Goal: Information Seeking & Learning: Learn about a topic

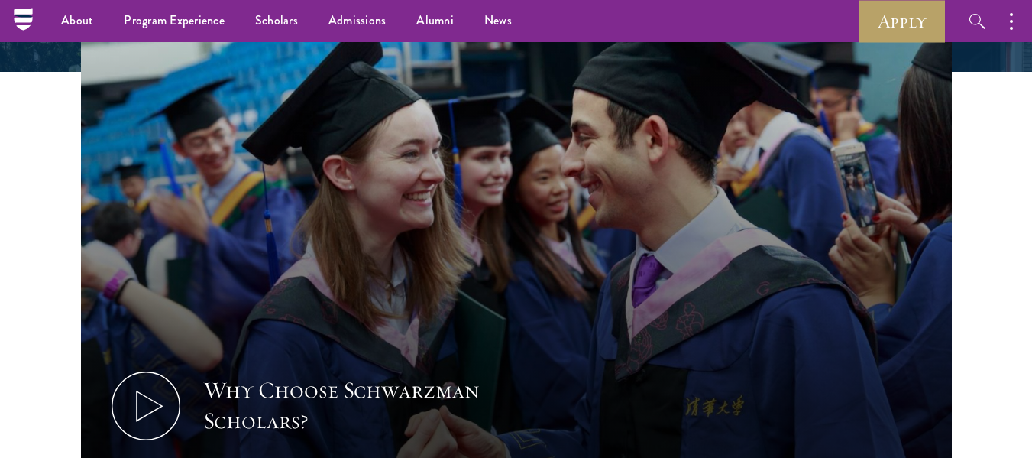
scroll to position [445, 0]
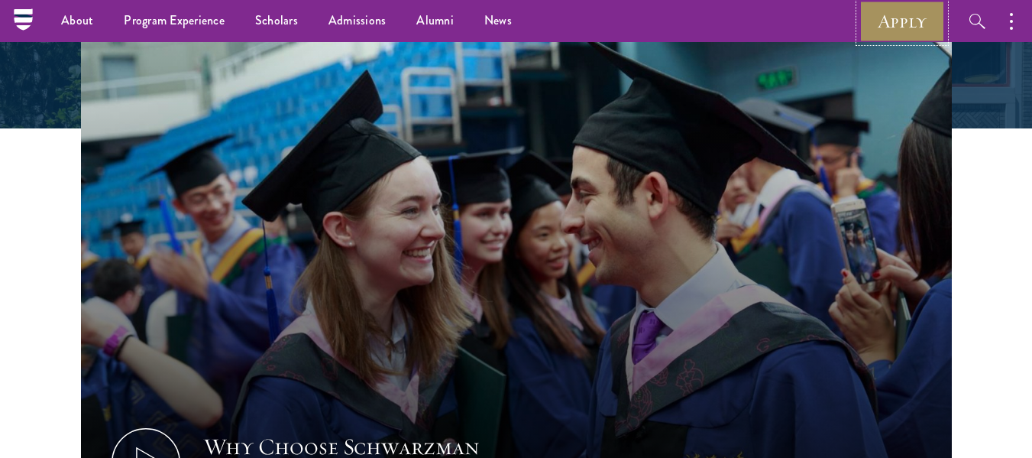
click at [895, 17] on link "Apply" at bounding box center [903, 21] width 86 height 42
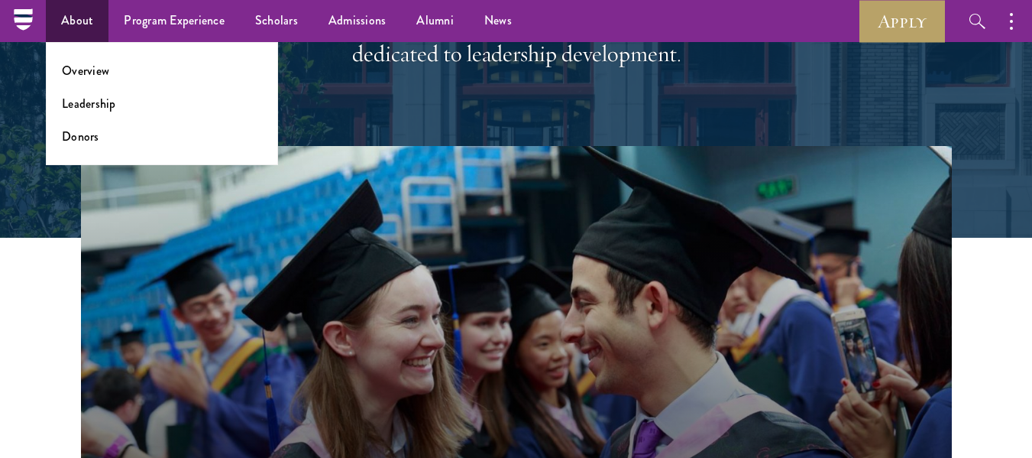
scroll to position [313, 0]
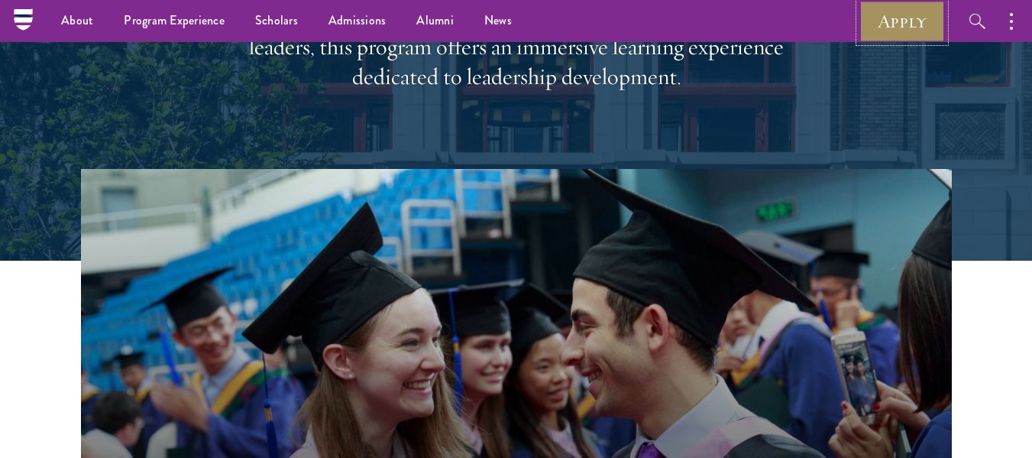
click at [910, 29] on link "Apply" at bounding box center [903, 21] width 86 height 42
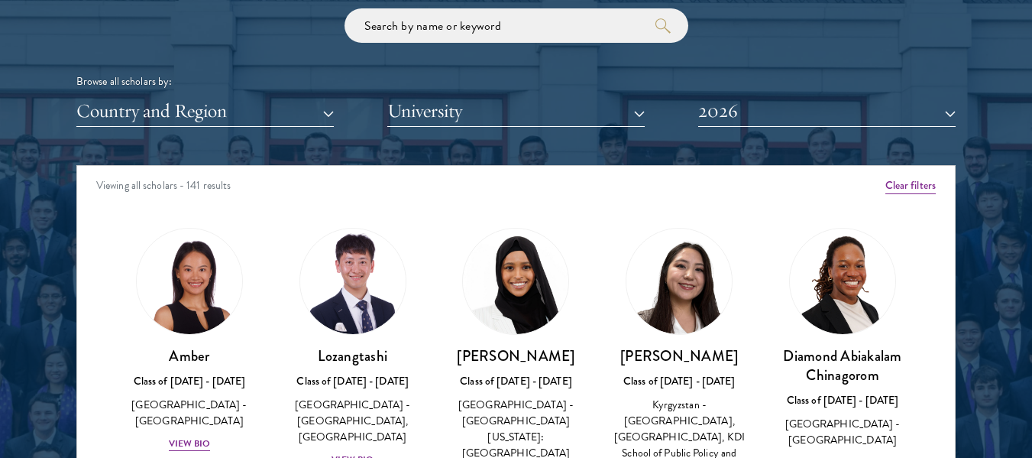
scroll to position [1833, 0]
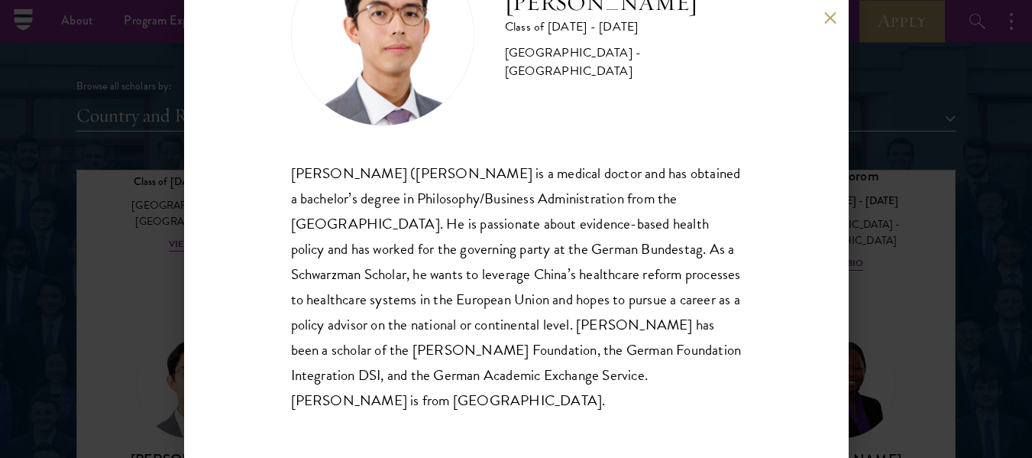
scroll to position [104, 0]
click at [818, 18] on div "[PERSON_NAME] Class of [DATE] - [DATE] [GEOGRAPHIC_DATA] - [GEOGRAPHIC_DATA] [P…" at bounding box center [516, 229] width 665 height 458
click at [827, 18] on button at bounding box center [830, 17] width 13 height 13
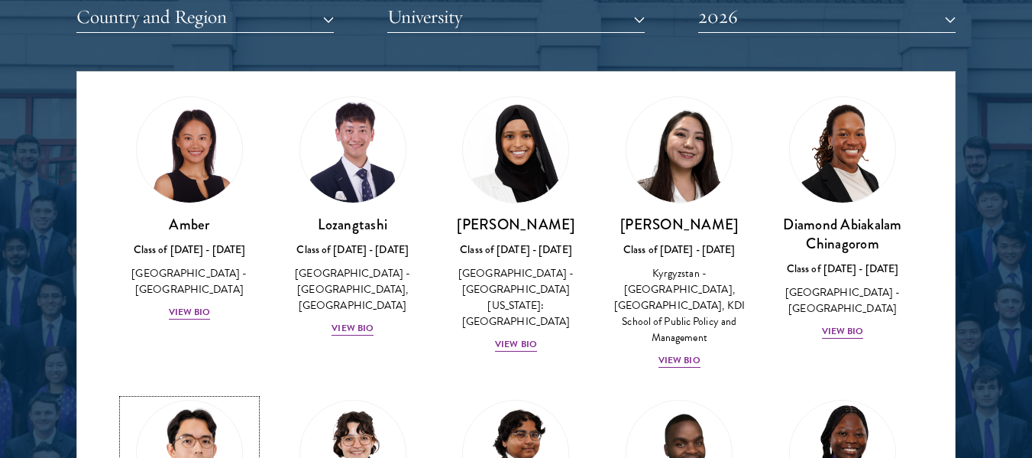
scroll to position [34, 0]
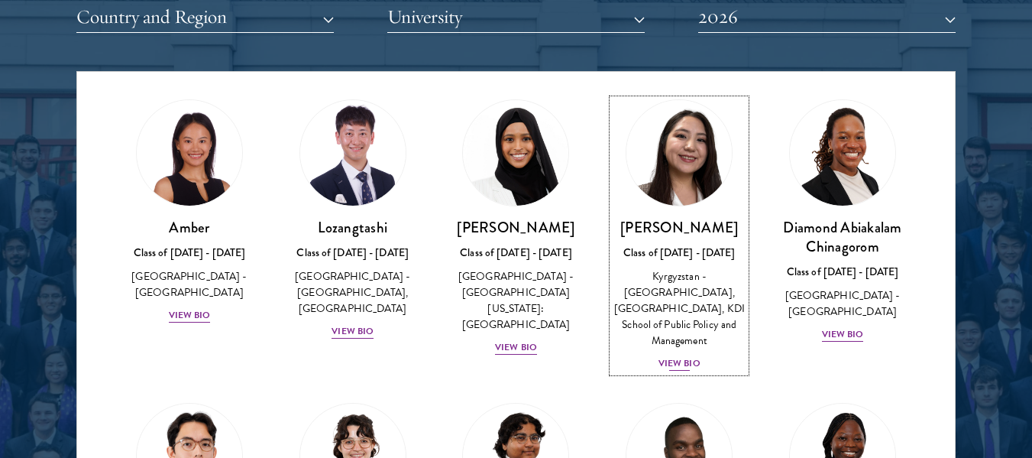
click at [673, 364] on div "View Bio" at bounding box center [680, 363] width 42 height 15
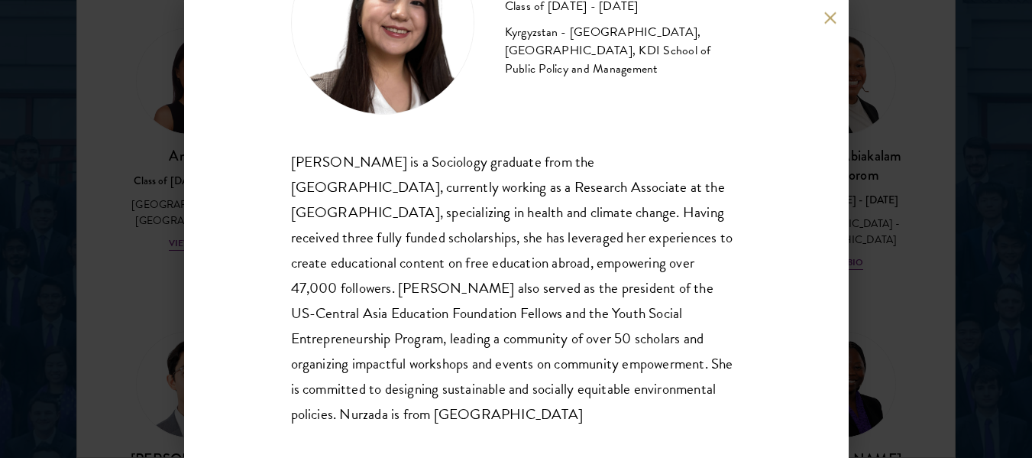
scroll to position [129, 0]
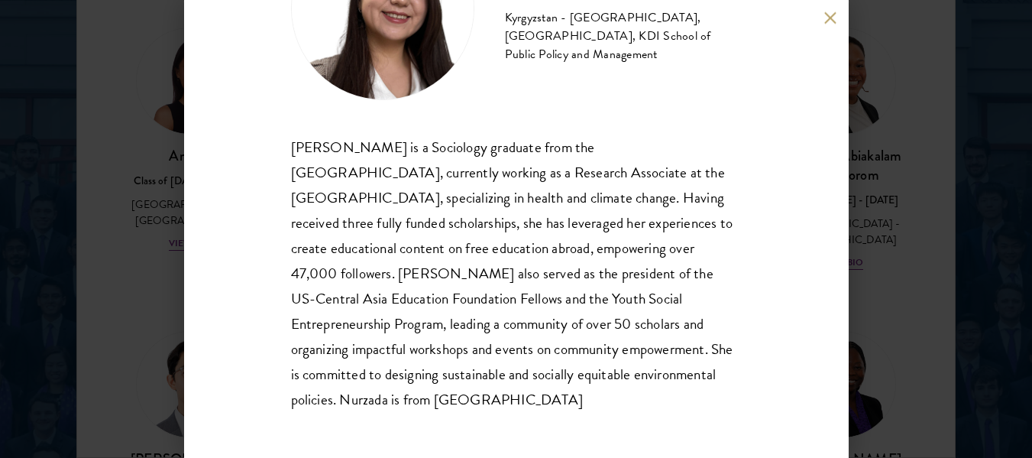
click at [834, 11] on button at bounding box center [830, 17] width 13 height 13
